Goal: Transaction & Acquisition: Book appointment/travel/reservation

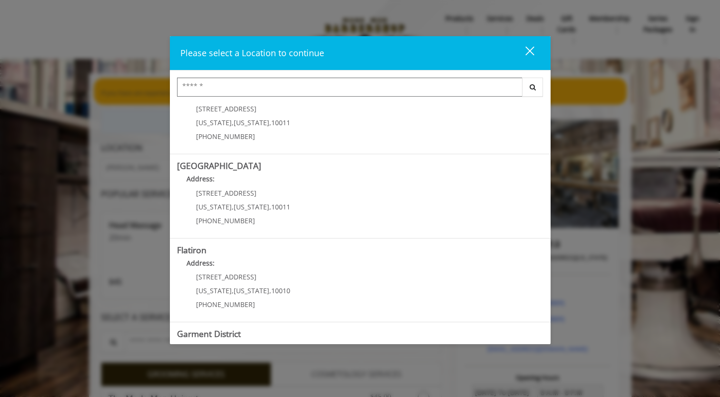
scroll to position [39, 0]
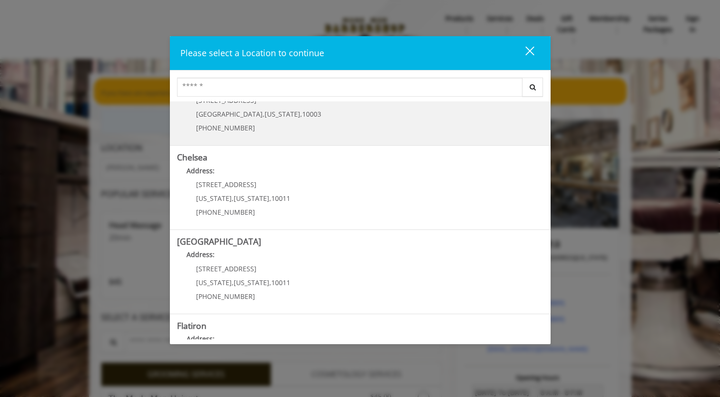
click at [296, 136] on Village "[GEOGRAPHIC_DATA] Address: [STREET_ADDRESS][US_STATE] (212) 598-1840" at bounding box center [360, 103] width 366 height 69
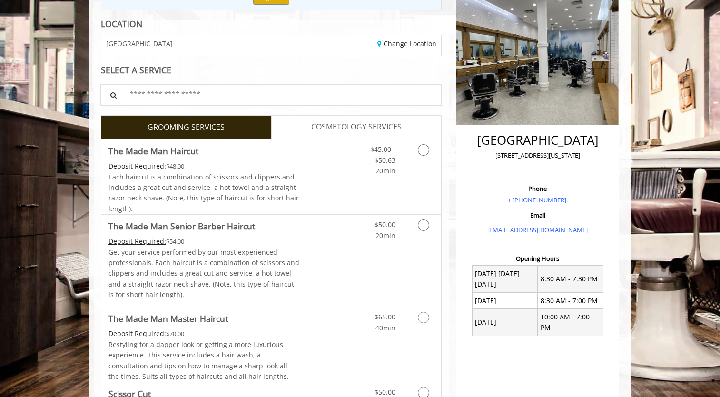
scroll to position [33, 0]
